Goal: Information Seeking & Learning: Learn about a topic

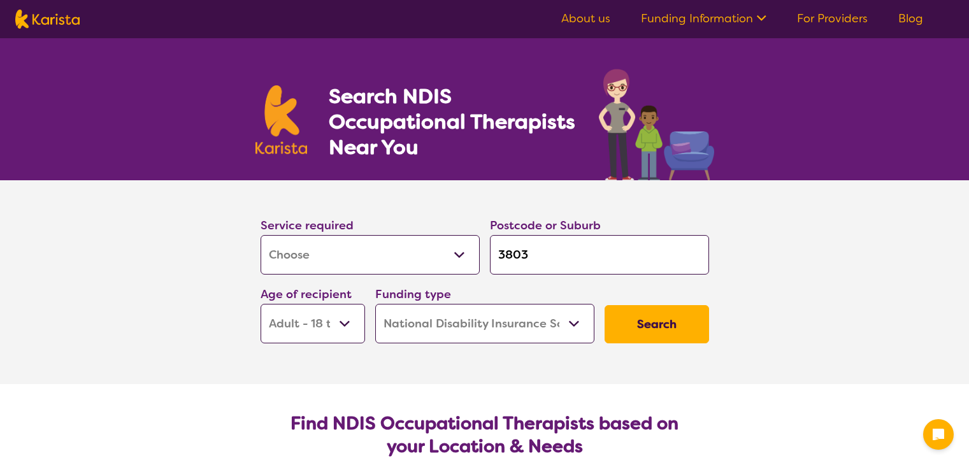
select select "[MEDICAL_DATA]"
select select "AD"
select select "NDIS"
select select "[MEDICAL_DATA]"
select select "AD"
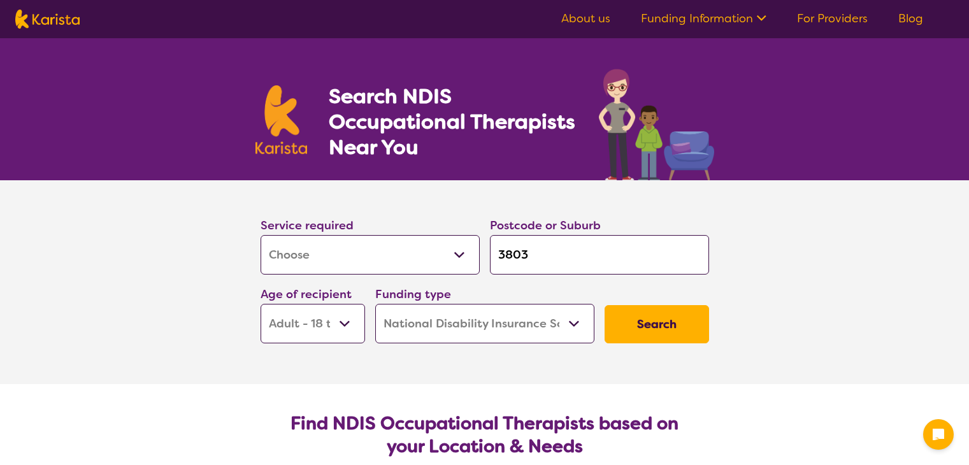
select select "NDIS"
click at [440, 254] on select "Allied Health Assistant Assessment ([MEDICAL_DATA] or [MEDICAL_DATA]) Behaviour…" at bounding box center [369, 254] width 219 height 39
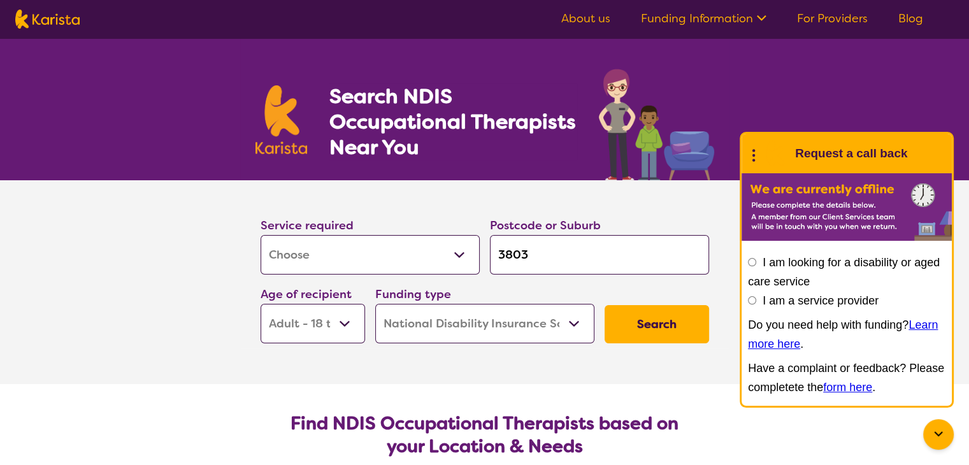
click at [217, 206] on section "Service required Allied Health Assistant Assessment ([MEDICAL_DATA] or [MEDICAL…" at bounding box center [484, 282] width 969 height 204
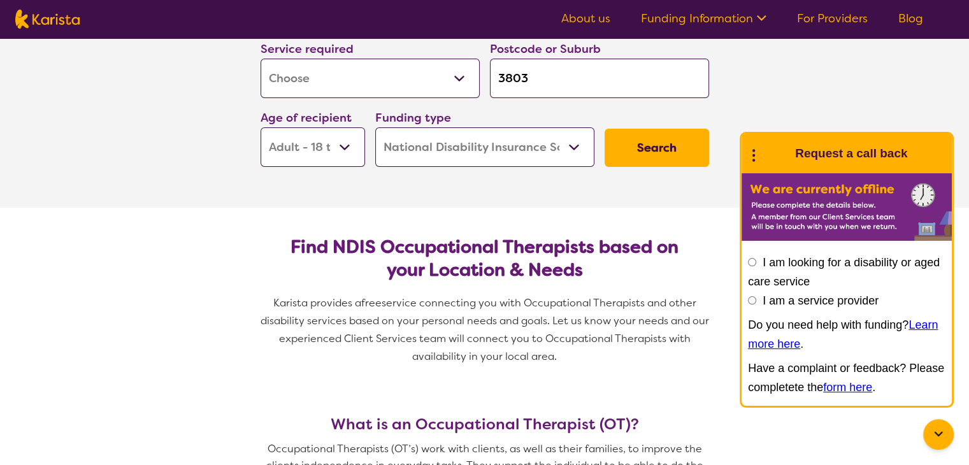
scroll to position [191, 0]
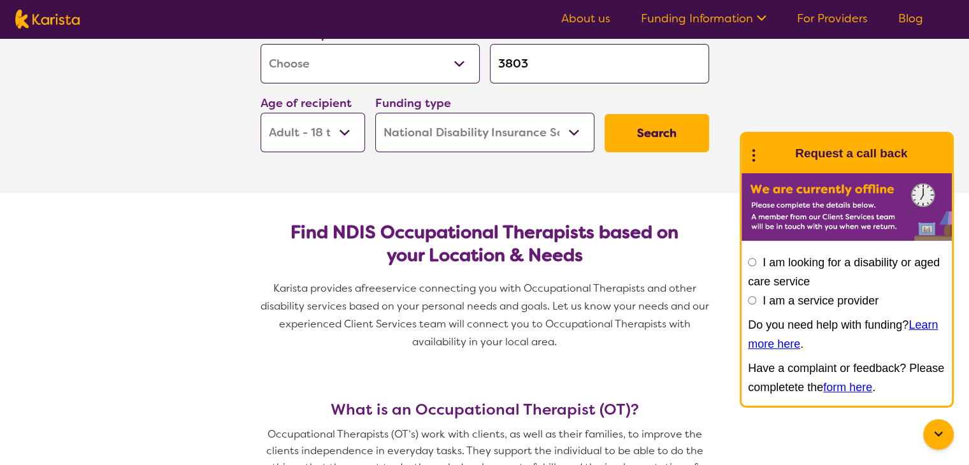
click at [943, 444] on div at bounding box center [938, 434] width 31 height 31
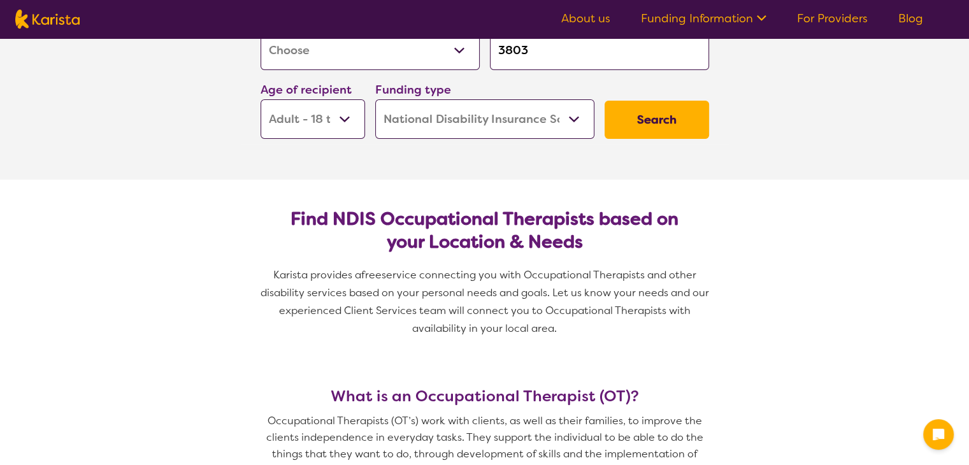
scroll to position [148, 0]
